Goal: Information Seeking & Learning: Check status

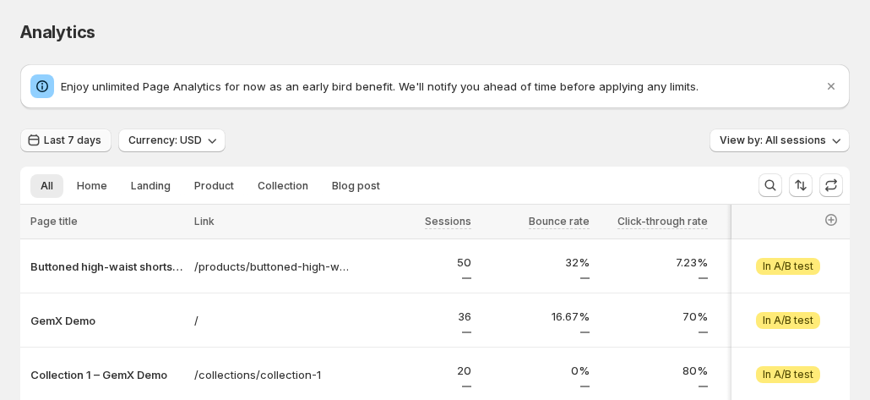
click at [85, 148] on button "Last 7 days" at bounding box center [65, 140] width 91 height 24
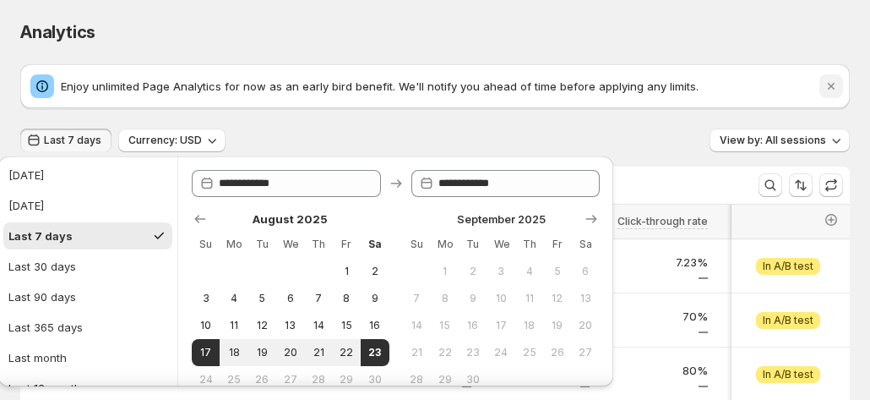
click at [835, 85] on icon "Dismiss notification" at bounding box center [831, 86] width 7 height 7
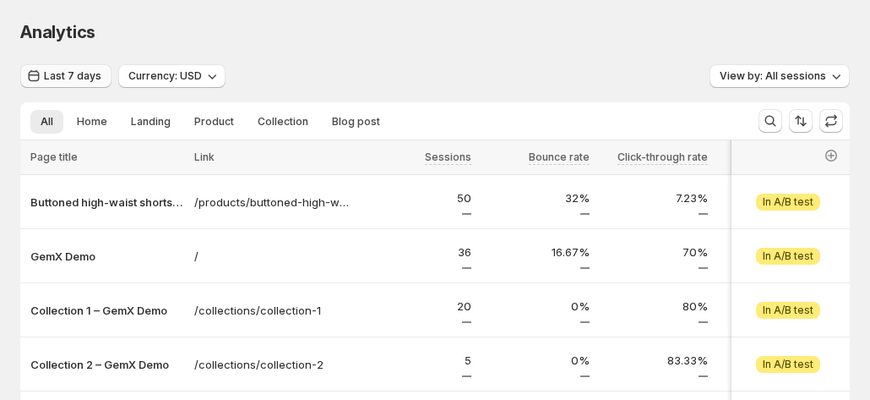
click at [58, 77] on span "Last 7 days" at bounding box center [72, 76] width 57 height 14
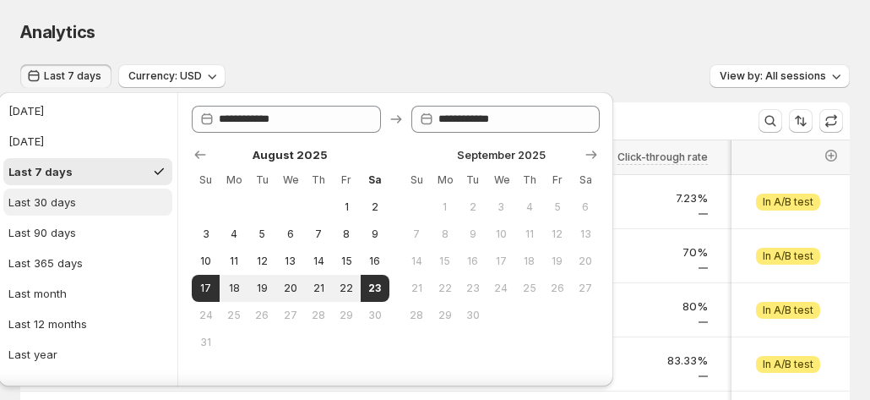
click at [29, 205] on div "Last 30 days" at bounding box center [42, 202] width 68 height 17
type input "**********"
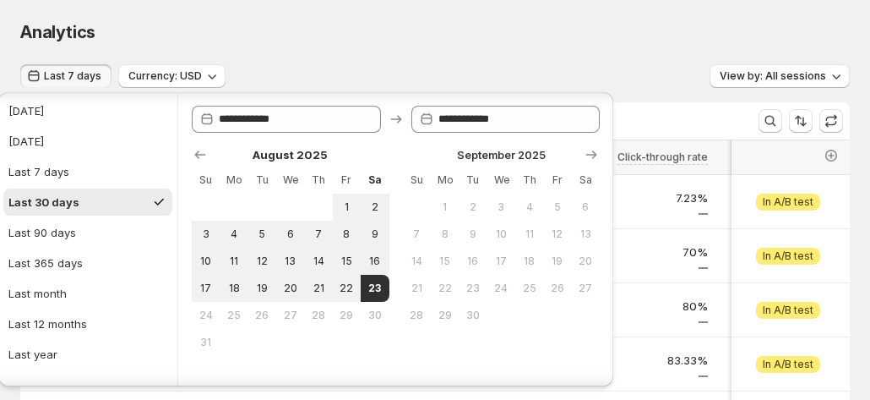
scroll to position [57, 0]
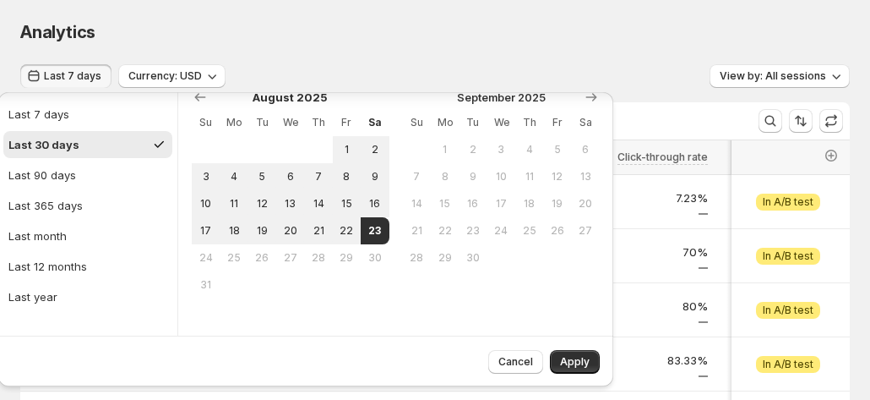
click at [749, 14] on div "Analytics. This page is ready Analytics" at bounding box center [435, 32] width 830 height 64
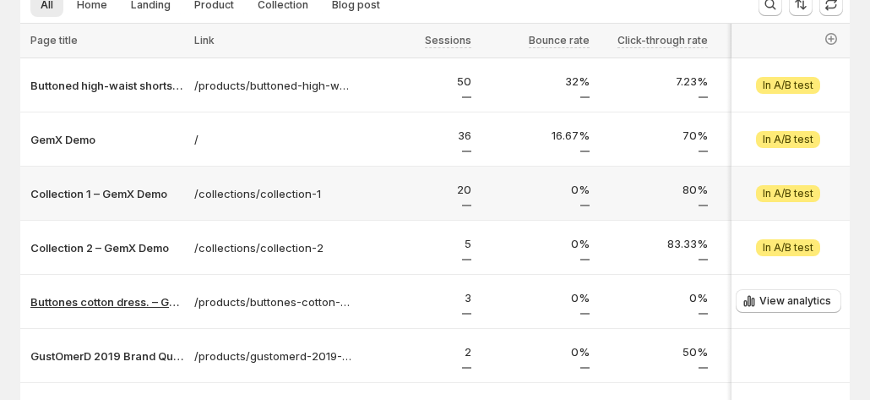
scroll to position [0, 0]
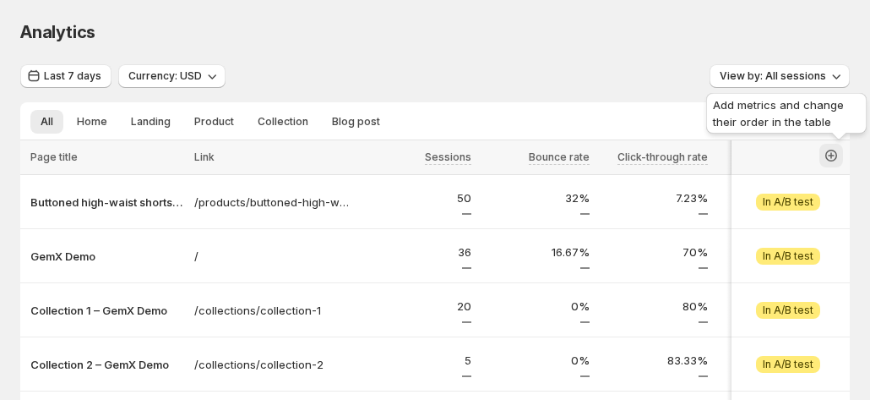
click at [839, 151] on icon "button" at bounding box center [831, 155] width 17 height 17
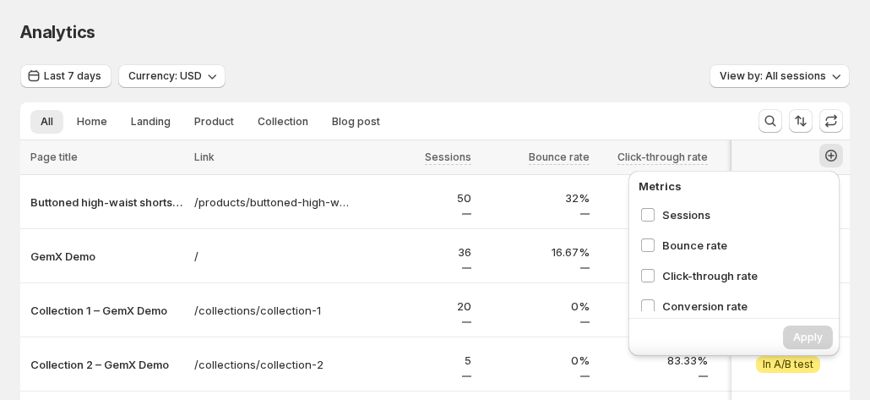
drag, startPoint x: 368, startPoint y: 57, endPoint x: 267, endPoint y: 73, distance: 101.7
click at [368, 57] on div "Analytics. This page is ready Analytics" at bounding box center [435, 32] width 830 height 64
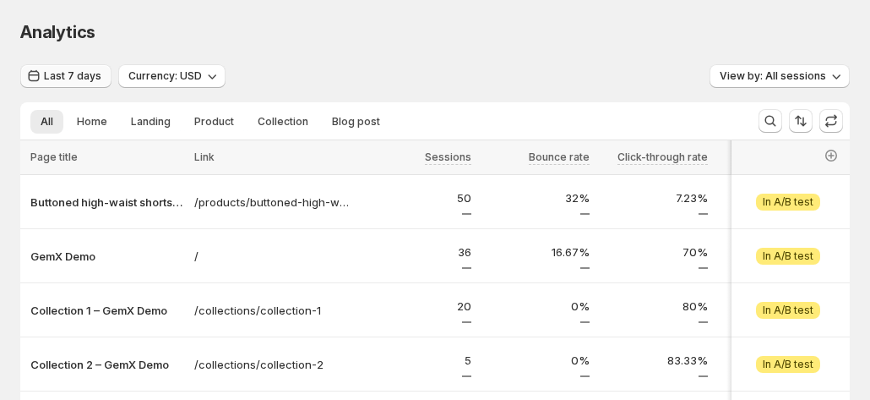
click at [61, 80] on span "Last 7 days" at bounding box center [72, 76] width 57 height 14
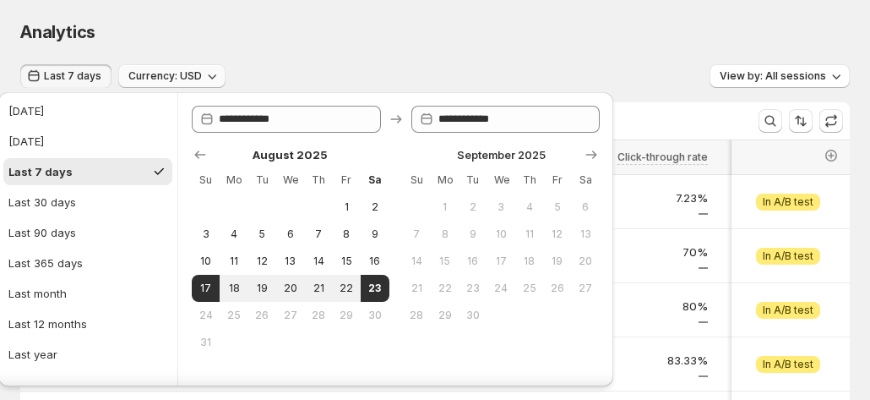
click at [164, 79] on span "Currency: USD" at bounding box center [165, 76] width 74 height 14
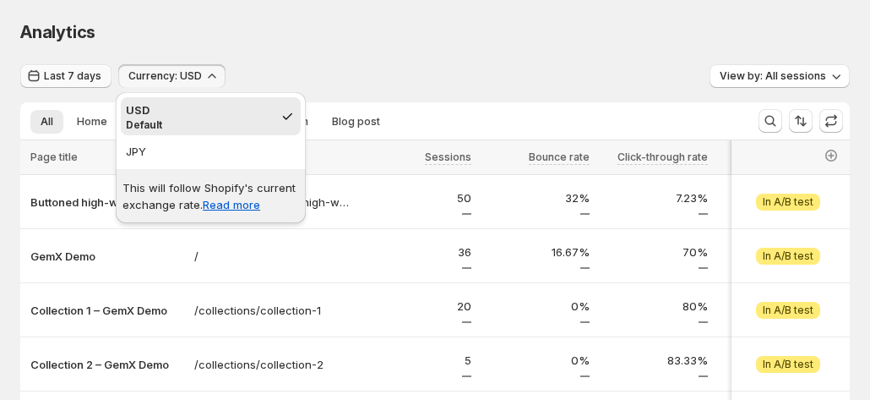
click at [68, 77] on span "Last 7 days" at bounding box center [72, 76] width 57 height 14
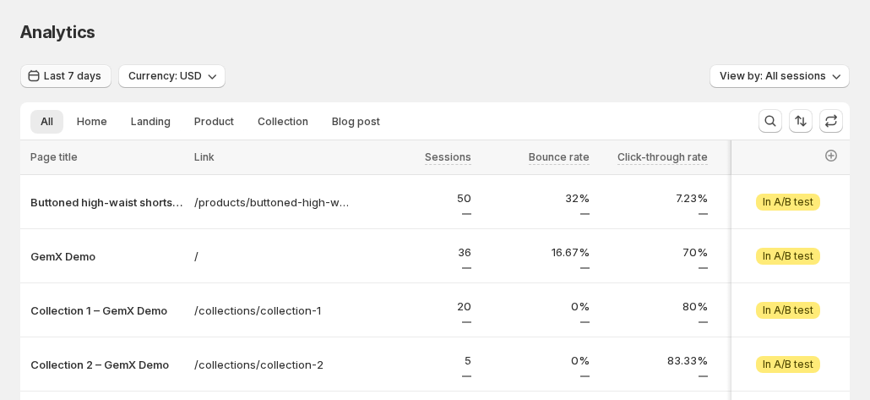
click at [68, 74] on span "Last 7 days" at bounding box center [72, 76] width 57 height 14
click at [55, 74] on span "Last 7 days" at bounding box center [72, 76] width 57 height 14
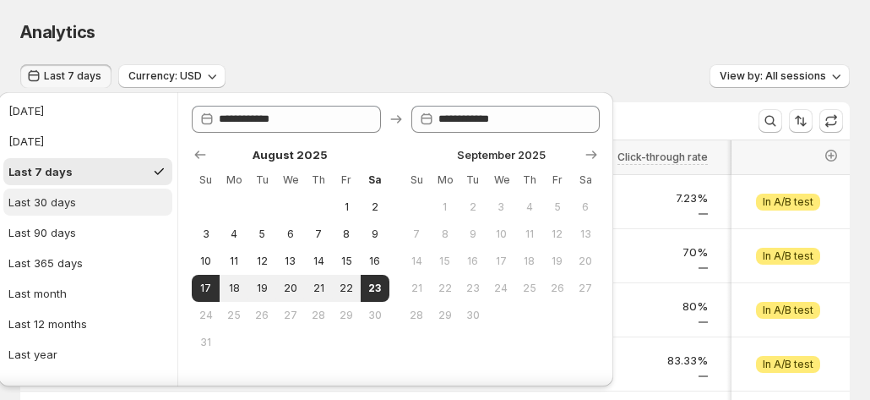
click at [59, 195] on div "Last 30 days" at bounding box center [42, 202] width 68 height 17
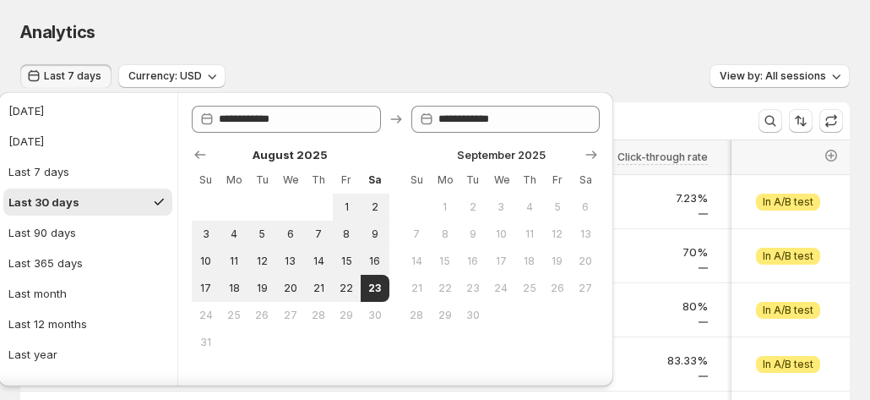
type input "**********"
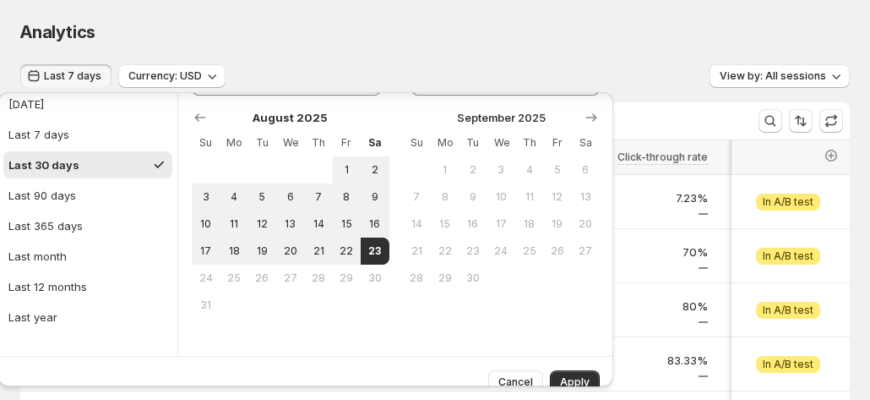
scroll to position [57, 0]
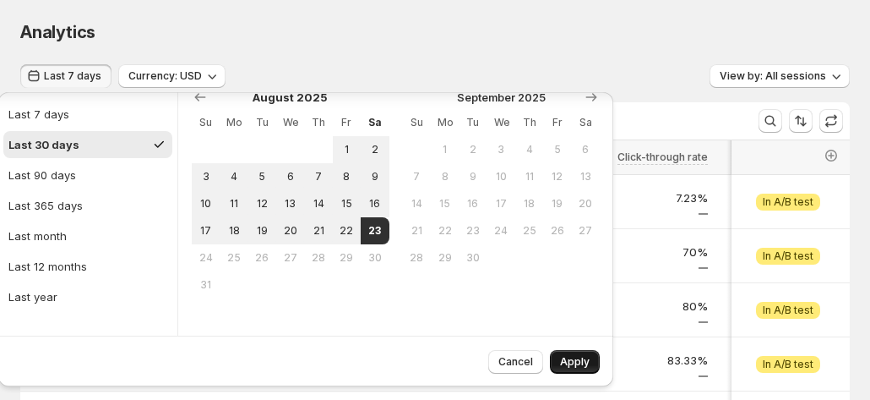
click at [566, 366] on span "Apply" at bounding box center [575, 362] width 30 height 14
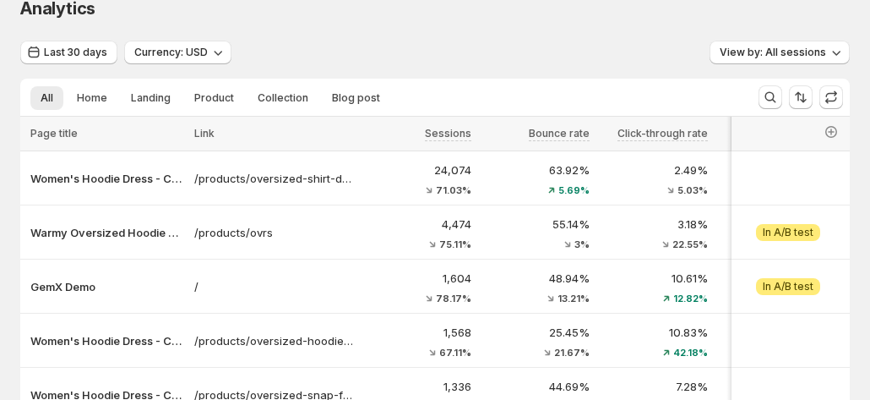
scroll to position [0, 0]
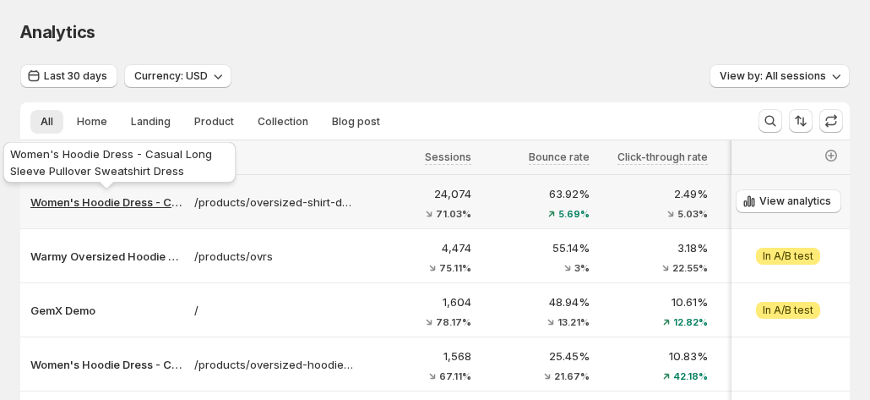
click at [79, 195] on p "Women's Hoodie Dress - Casual Long Sleeve Pullover Sweatshirt Dress" at bounding box center [107, 202] width 154 height 17
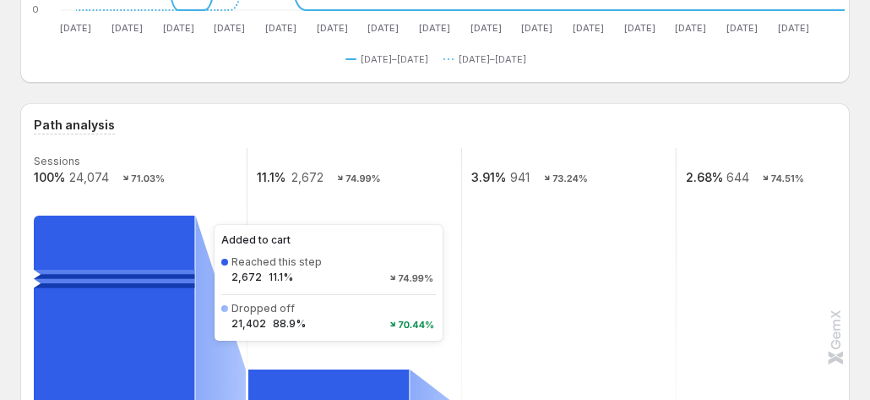
scroll to position [423, 0]
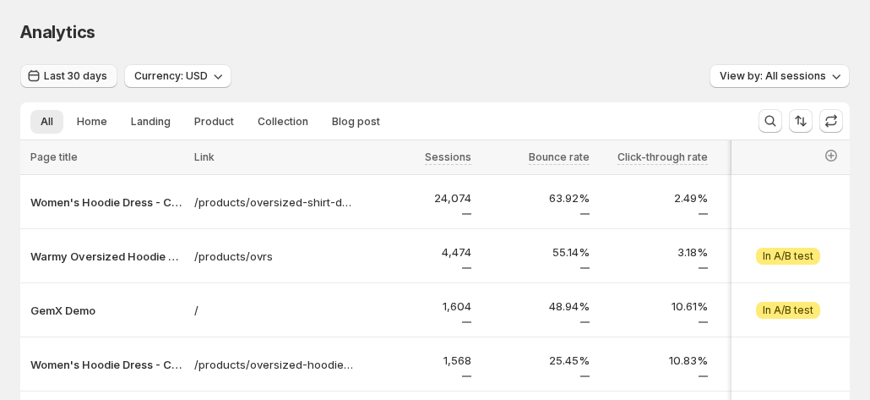
click at [66, 74] on span "Last 30 days" at bounding box center [75, 76] width 63 height 14
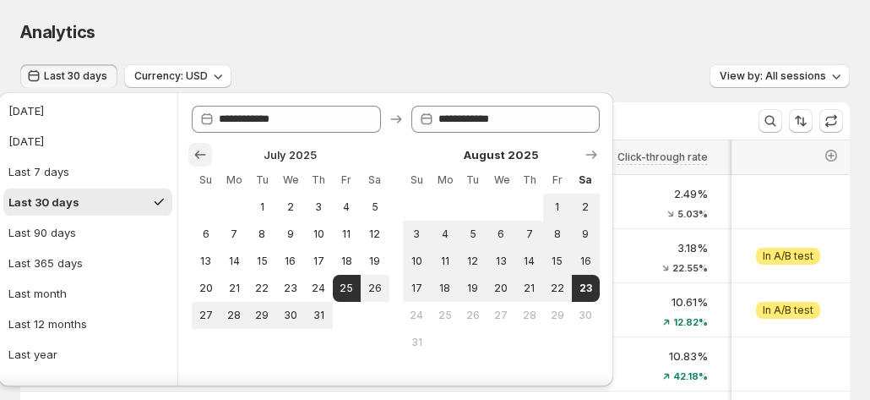
click at [192, 150] on icon "Show previous month, June 2025" at bounding box center [200, 154] width 17 height 17
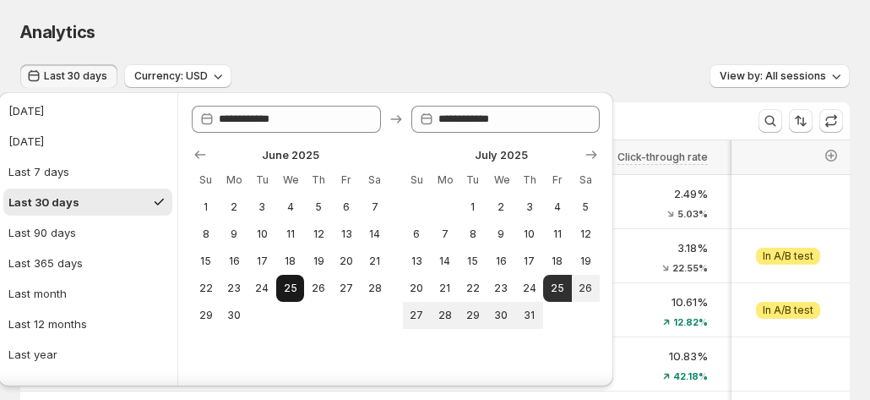
click at [283, 285] on span "25" at bounding box center [290, 288] width 14 height 14
type input "**********"
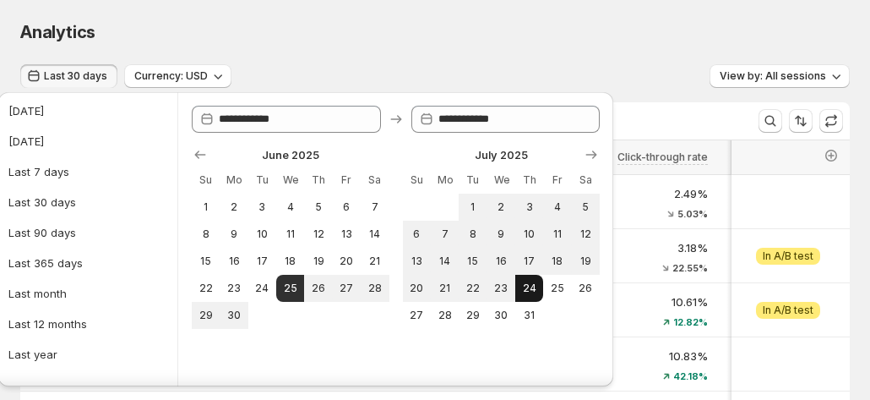
click at [522, 288] on span "24" at bounding box center [529, 288] width 14 height 14
type input "**********"
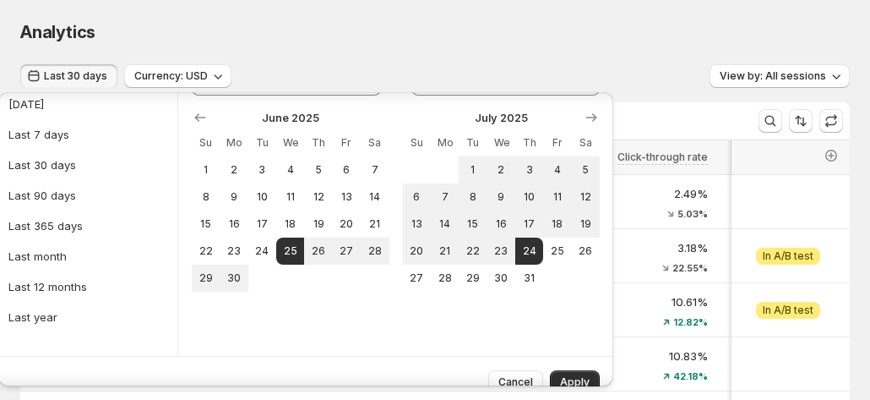
scroll to position [57, 0]
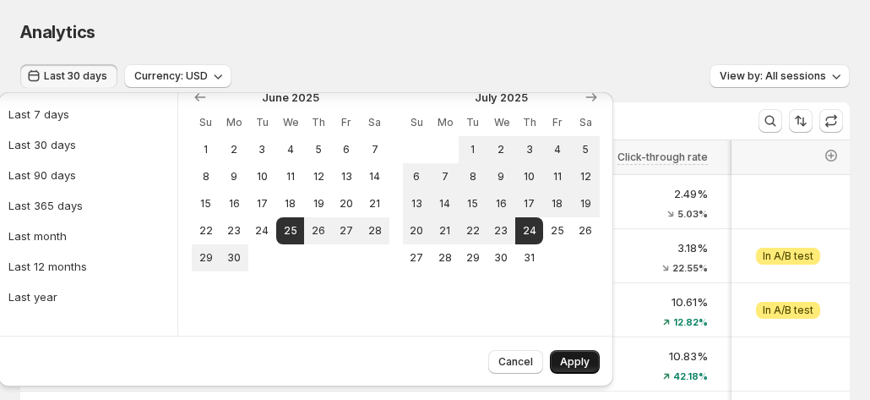
click at [563, 352] on button "Apply" at bounding box center [575, 362] width 50 height 24
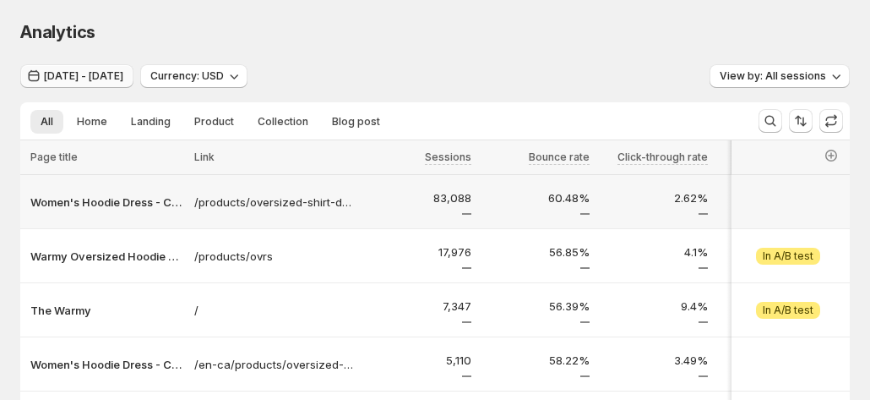
click at [123, 72] on span "Jun 24, 2025 - Jul 23, 2025" at bounding box center [83, 76] width 79 height 14
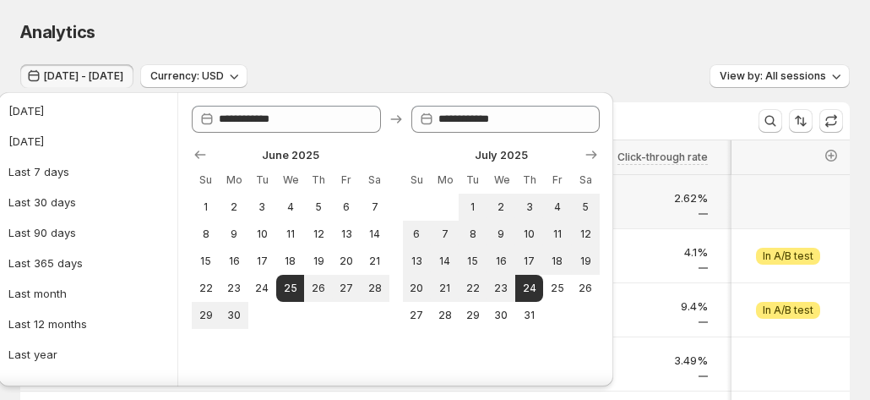
click at [472, 42] on div "Analytics" at bounding box center [435, 32] width 830 height 24
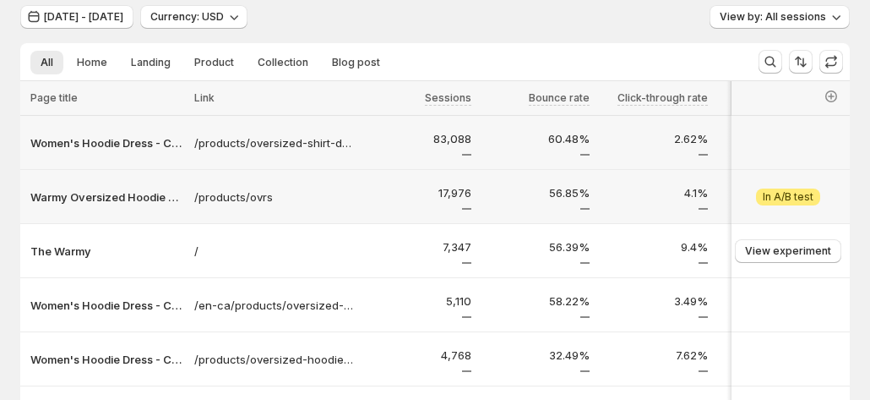
scroll to position [85, 0]
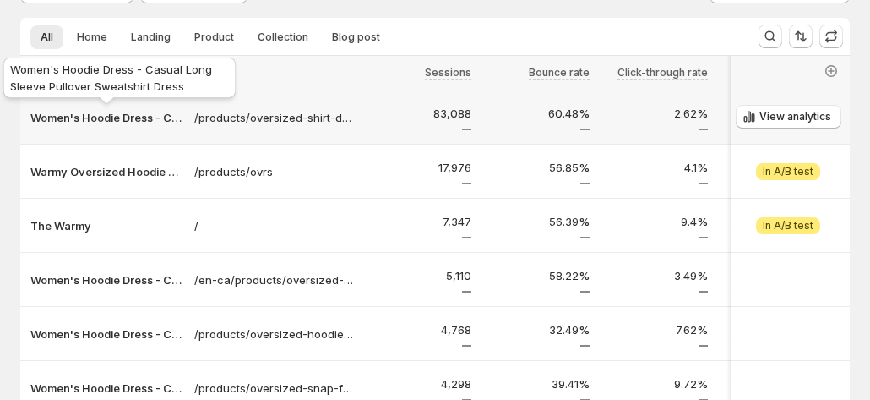
click at [132, 117] on p "Women's Hoodie Dress - Casual Long Sleeve Pullover Sweatshirt Dress" at bounding box center [107, 117] width 154 height 17
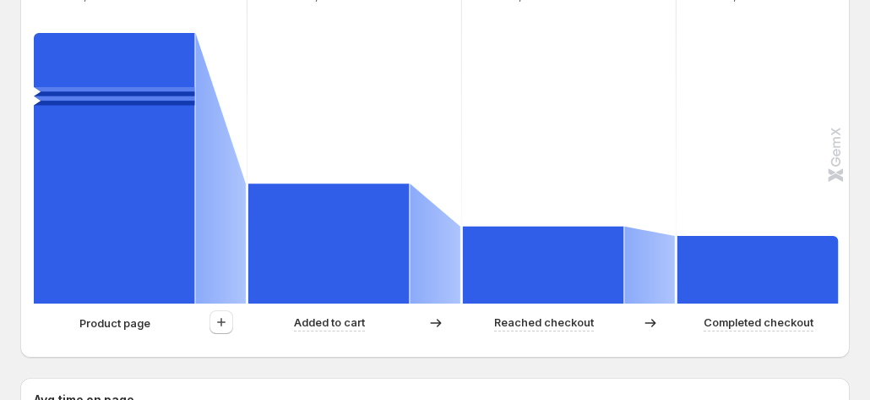
scroll to position [423, 0]
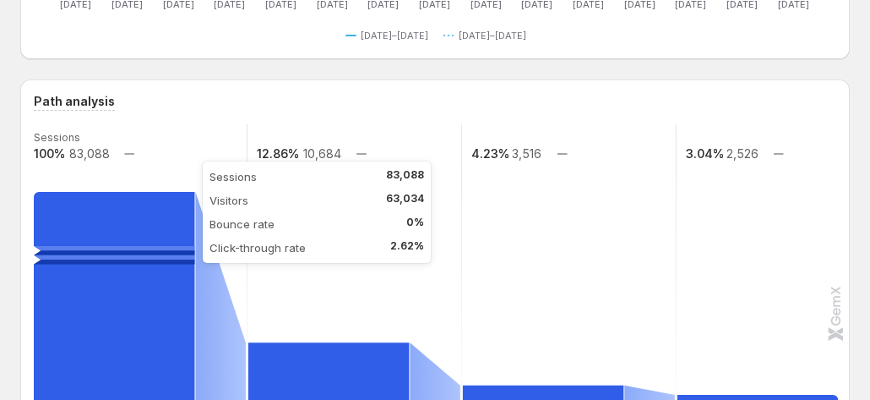
scroll to position [338, 0]
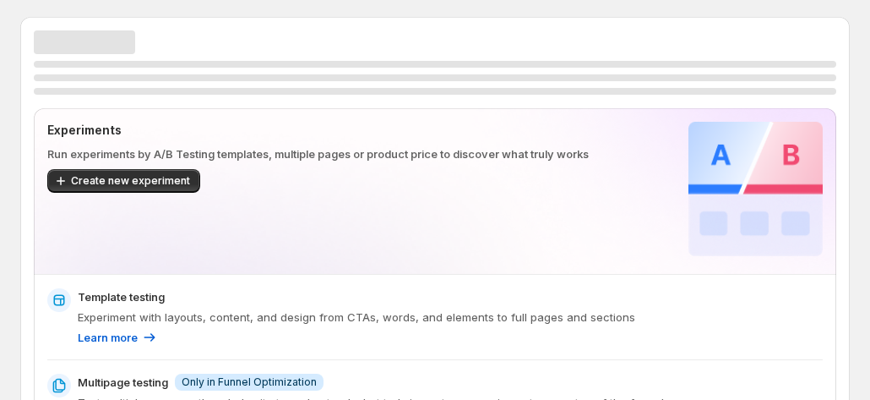
scroll to position [169, 0]
